Goal: Task Accomplishment & Management: Manage account settings

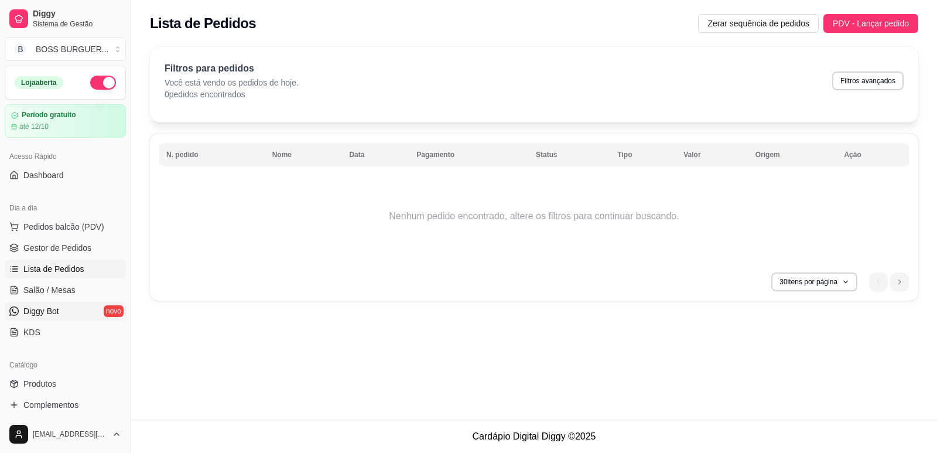
click at [50, 316] on span "Diggy Bot" at bounding box center [41, 311] width 36 height 12
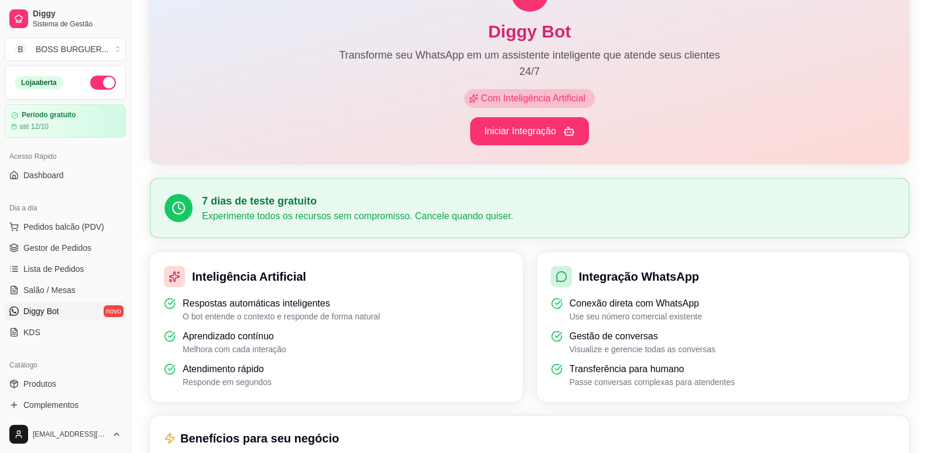
scroll to position [117, 0]
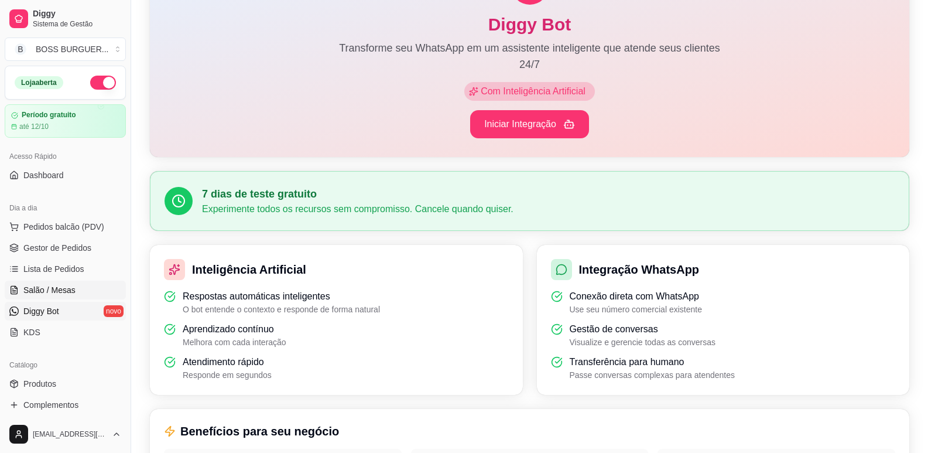
click at [63, 291] on span "Salão / Mesas" at bounding box center [49, 290] width 52 height 12
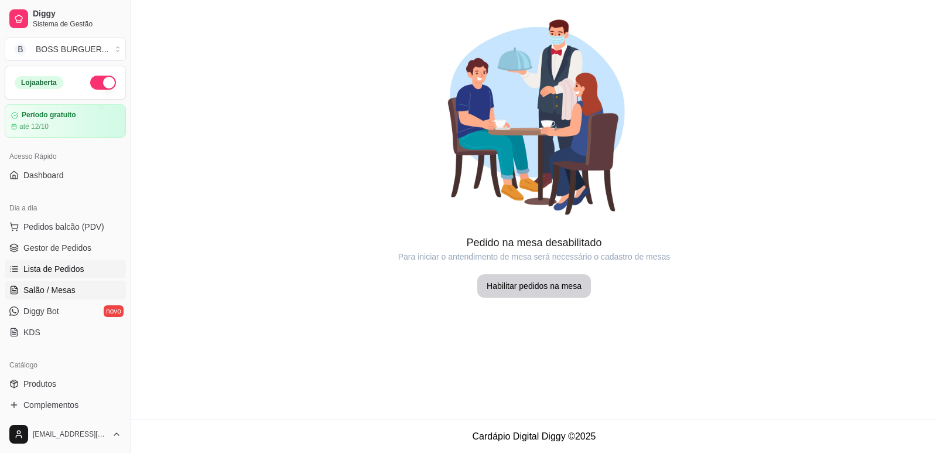
click at [69, 269] on span "Lista de Pedidos" at bounding box center [53, 269] width 61 height 12
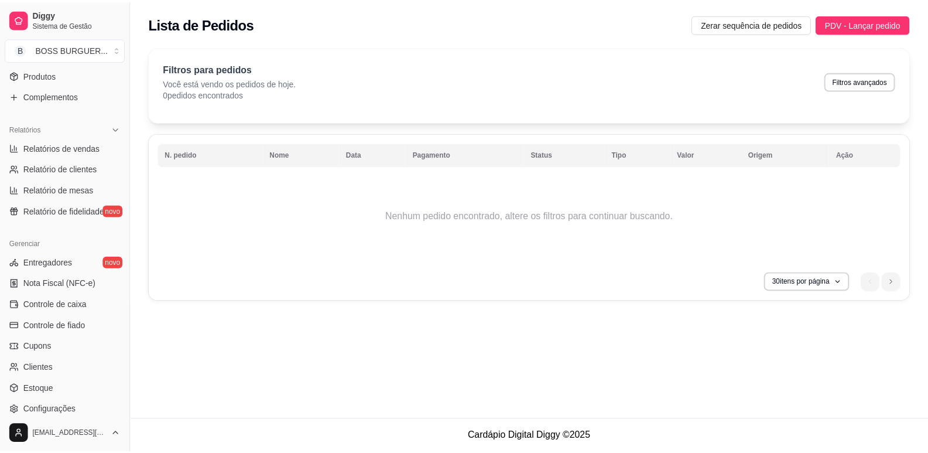
scroll to position [390, 0]
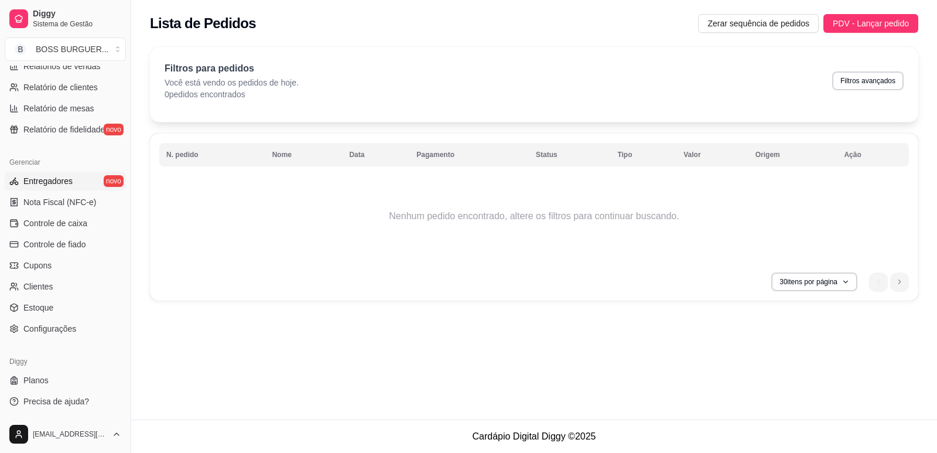
click at [74, 182] on link "Entregadores novo" at bounding box center [65, 181] width 121 height 19
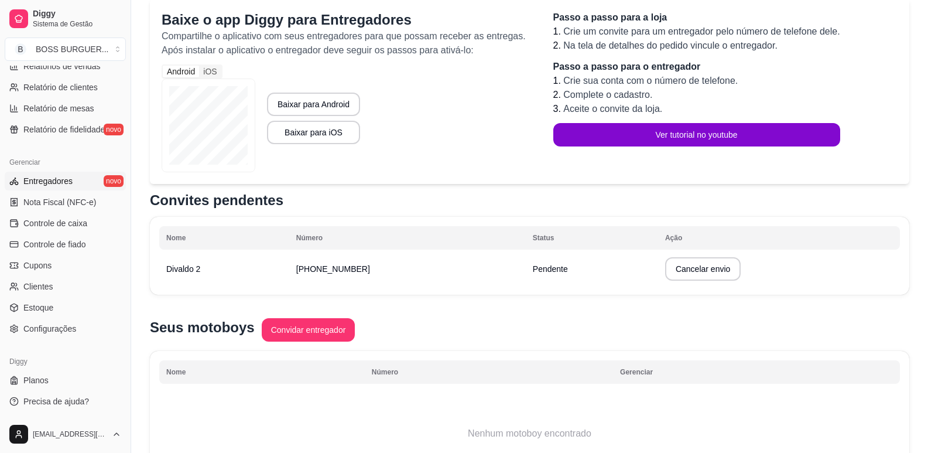
scroll to position [117, 0]
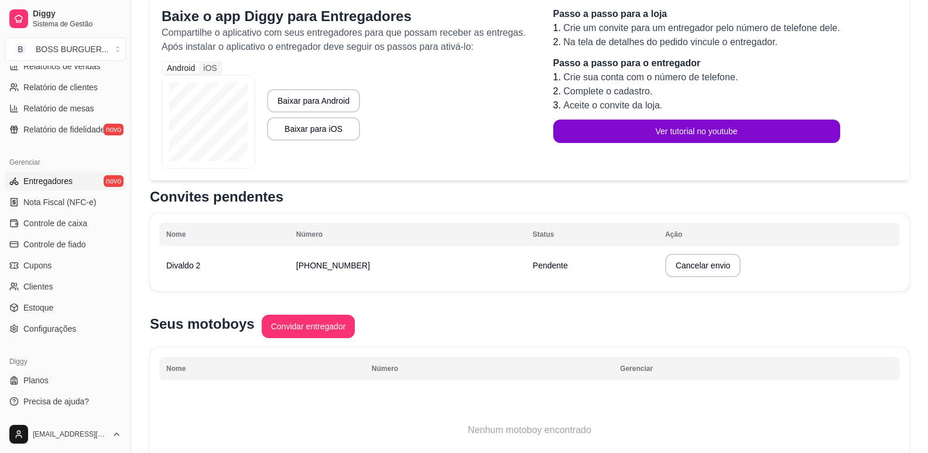
click at [232, 264] on td "Divaldo 2" at bounding box center [224, 265] width 130 height 33
drag, startPoint x: 488, startPoint y: 277, endPoint x: 494, endPoint y: 275, distance: 6.3
click at [490, 277] on td "[PHONE_NUMBER]" at bounding box center [407, 265] width 237 height 33
click at [543, 261] on span "Pendente" at bounding box center [550, 265] width 35 height 9
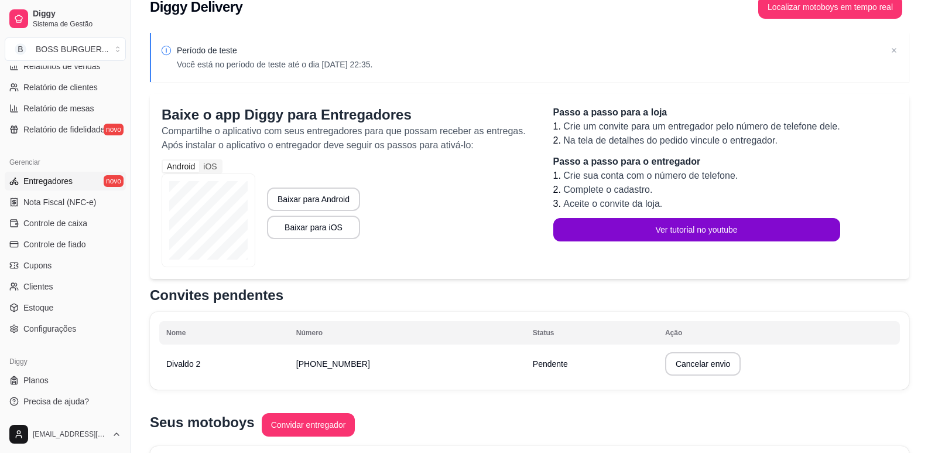
scroll to position [0, 0]
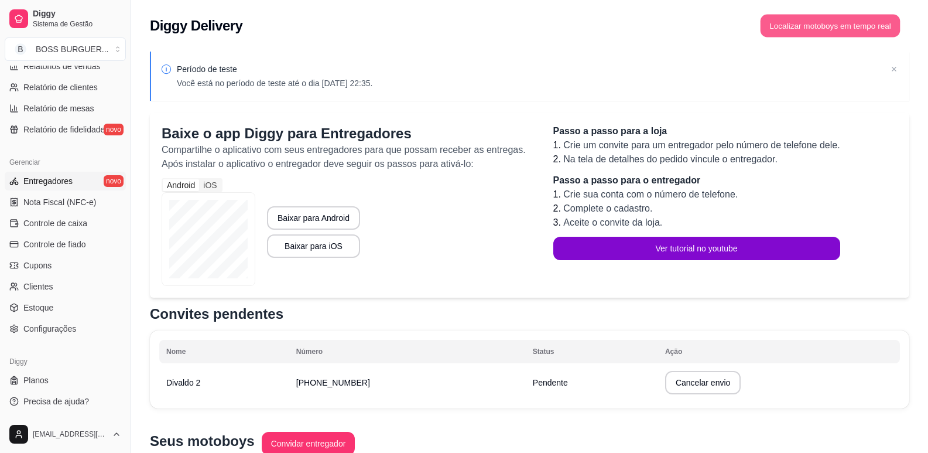
click at [862, 18] on button "Localizar motoboys em tempo real" at bounding box center [831, 26] width 140 height 23
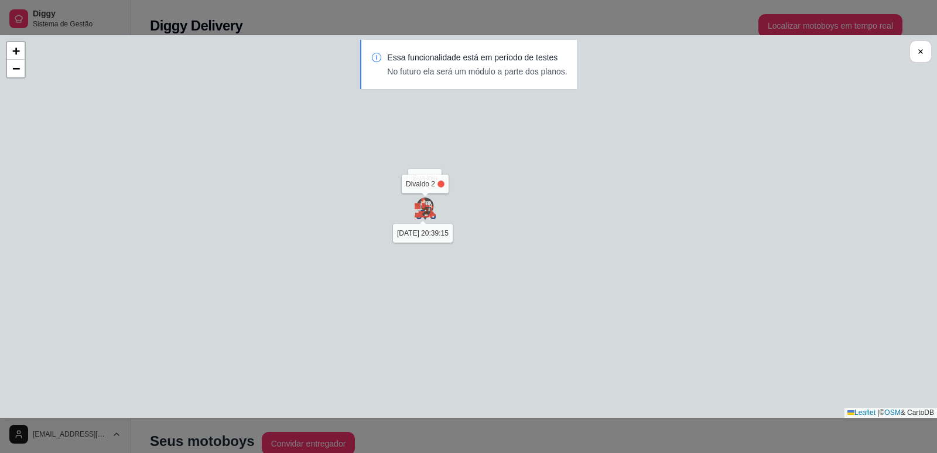
click at [430, 215] on img at bounding box center [424, 208] width 23 height 23
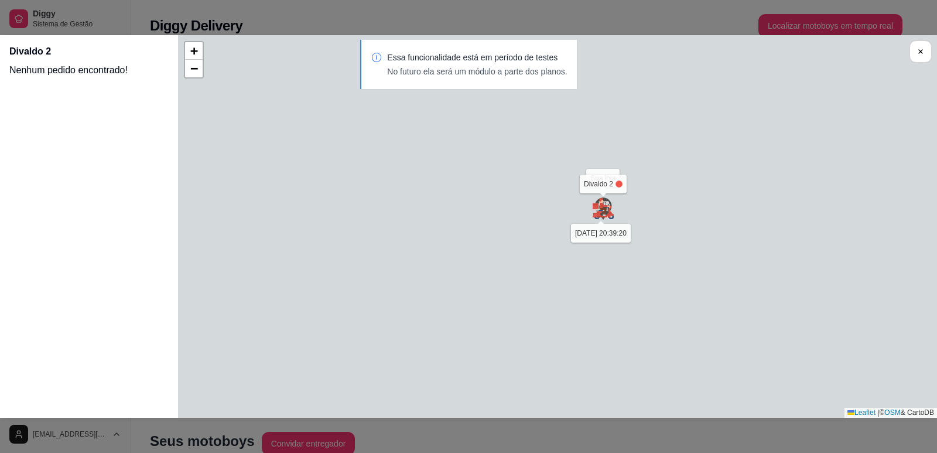
click at [499, 179] on div "Sua loja Divaldo 2 [DATE] 20:39:20 + − Leaflet | © OSM & CartoDB" at bounding box center [557, 226] width 759 height 382
click at [618, 189] on div "Sua loja Divaldo 2 [DATE] 20:39:20 + − Leaflet | © OSM & CartoDB" at bounding box center [557, 226] width 759 height 382
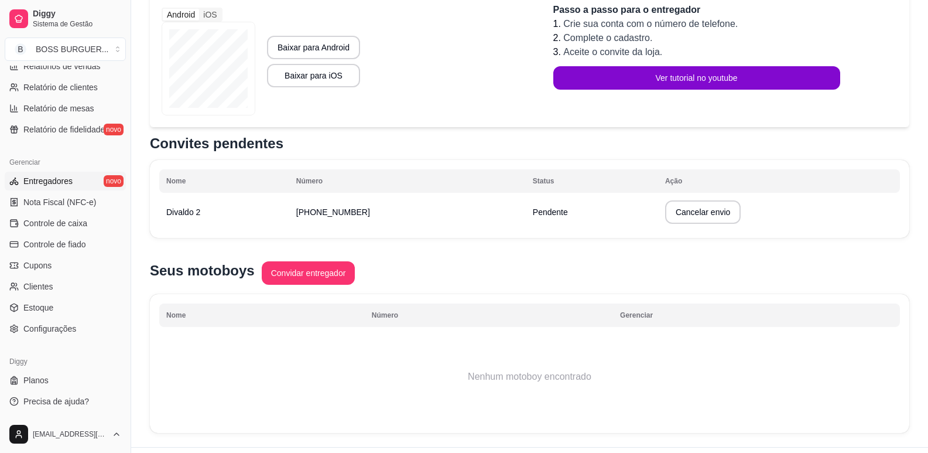
scroll to position [176, 0]
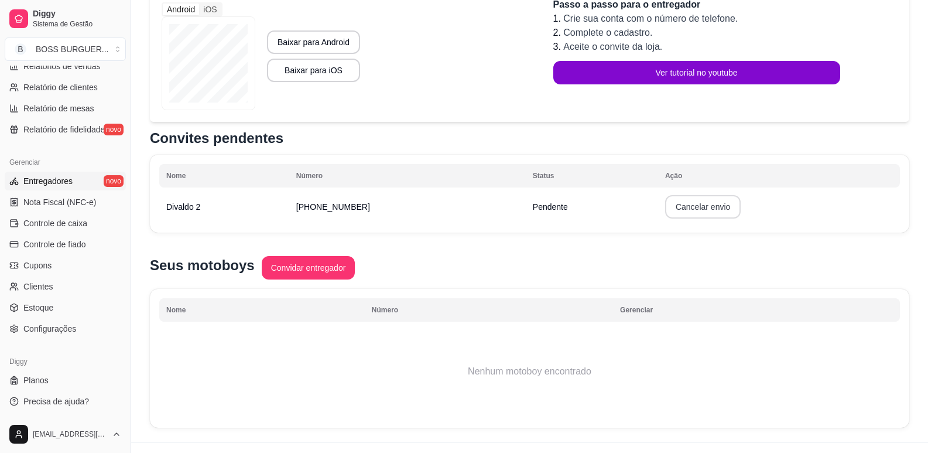
click at [683, 206] on button "Cancelar envio" at bounding box center [703, 206] width 76 height 23
click at [691, 296] on button "Confirmar" at bounding box center [698, 292] width 43 height 18
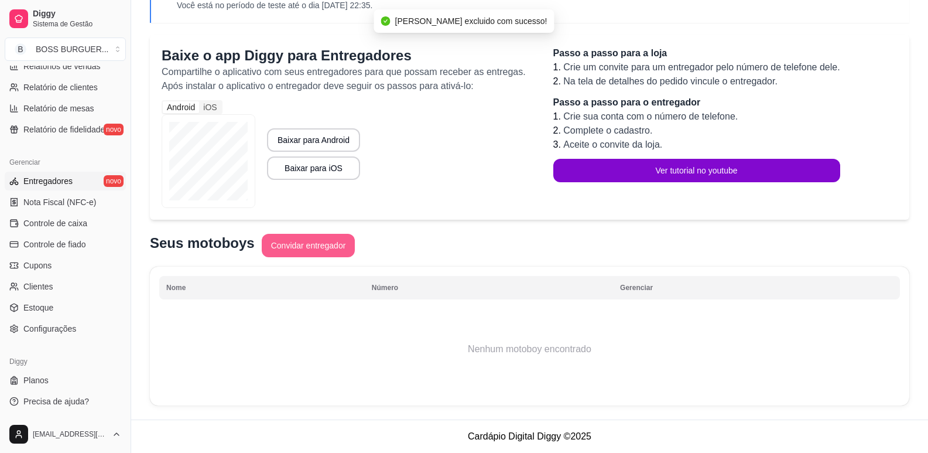
click at [279, 247] on button "Convidar entregador" at bounding box center [309, 245] width 94 height 23
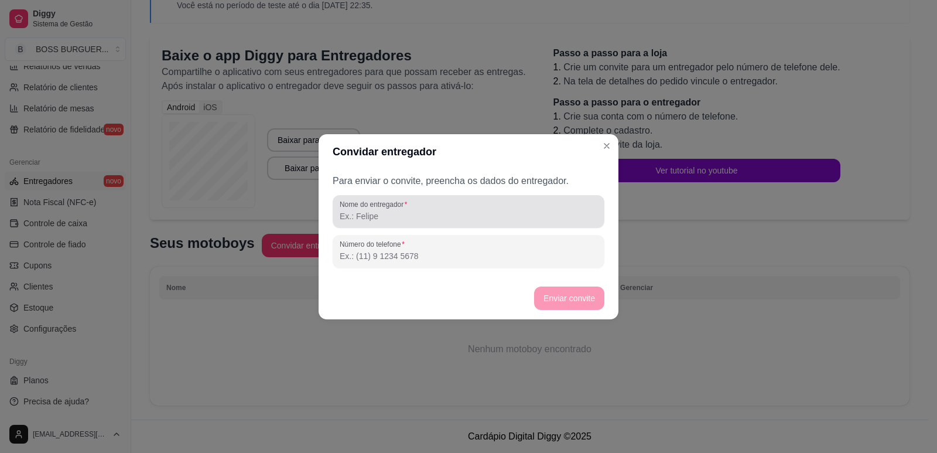
click at [389, 217] on input "Nome do entregador" at bounding box center [469, 216] width 258 height 12
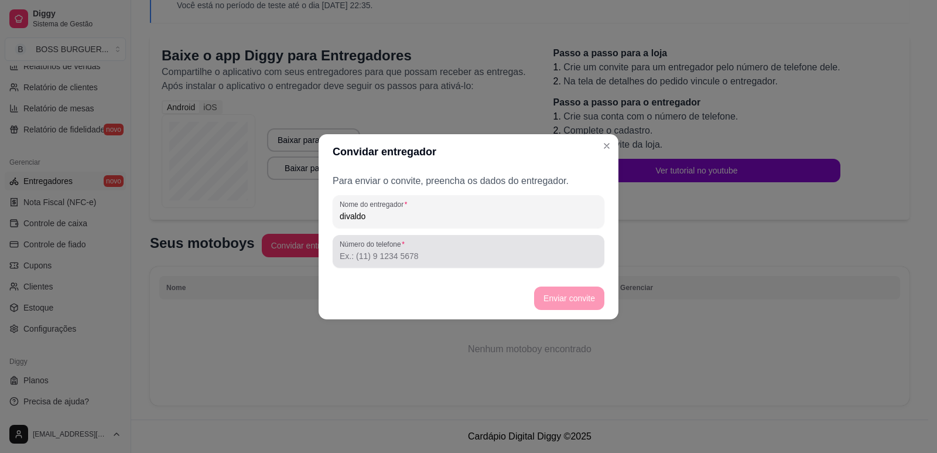
type input "divaldo"
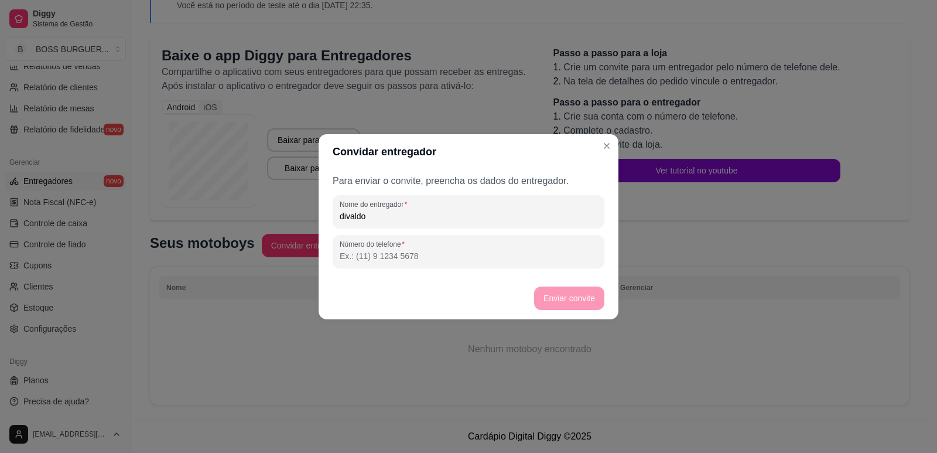
click at [376, 261] on input "Número do telefone" at bounding box center [469, 256] width 258 height 12
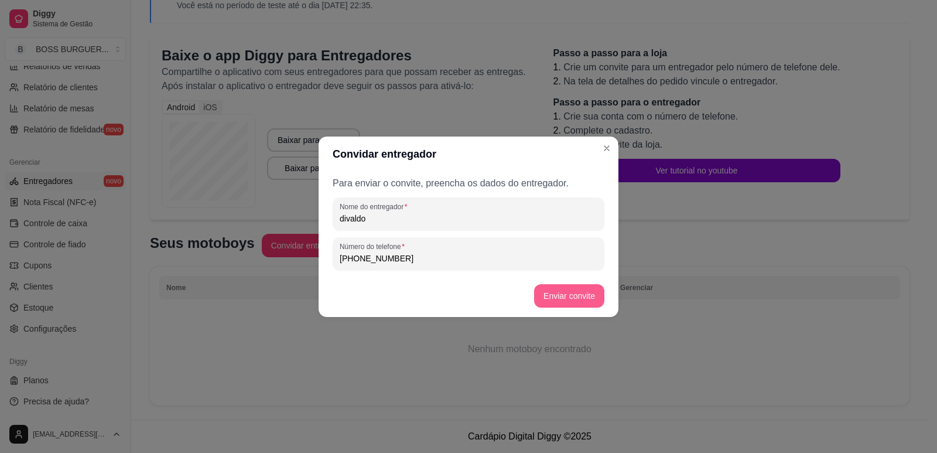
type input "[PHONE_NUMBER]"
click at [571, 290] on button "Enviar convite" at bounding box center [569, 295] width 70 height 23
